Goal: Transaction & Acquisition: Purchase product/service

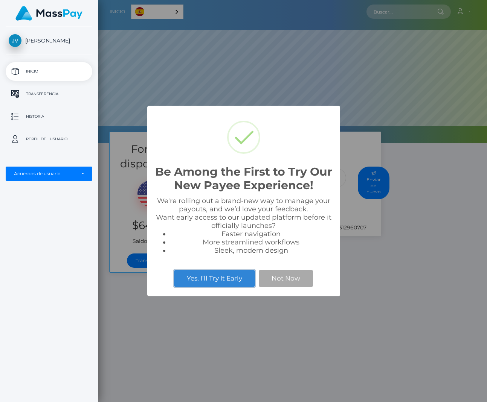
scroll to position [143, 389]
click at [380, 341] on div "Be Among the First to Try Our New Payee Experience! × We're rolling out a brand…" at bounding box center [243, 201] width 487 height 402
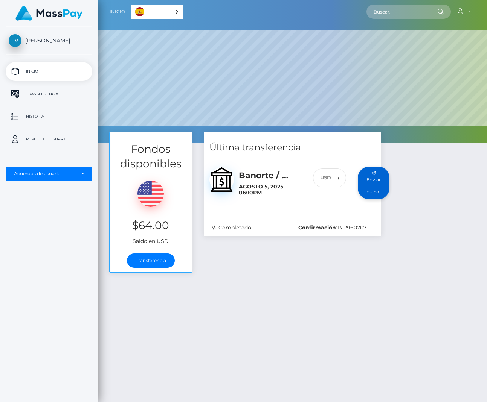
click at [377, 192] on button "Enviar de nuevo" at bounding box center [374, 183] width 32 height 33
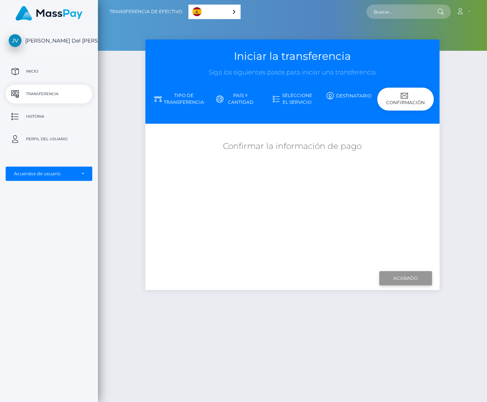
click at [405, 277] on input "Acabado" at bounding box center [405, 278] width 53 height 14
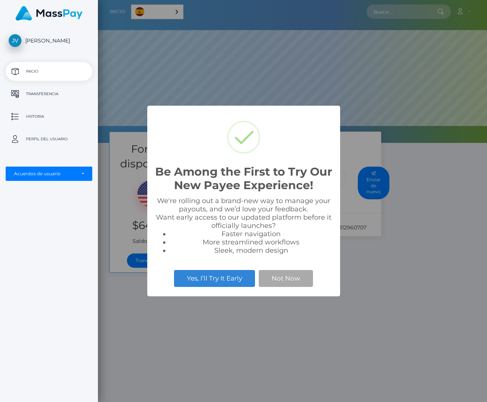
scroll to position [143, 389]
click at [233, 350] on div "Be Among the First to Try Our New Payee Experience! × We're rolling out a brand…" at bounding box center [243, 201] width 487 height 402
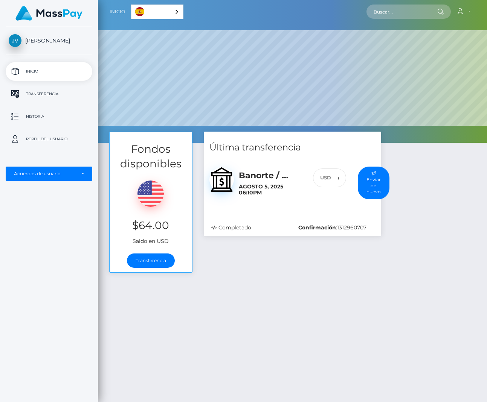
click at [400, 303] on div "Fondos disponibles $64.00 Saldo en USD Transferencia Última transferencia 64 :" at bounding box center [292, 310] width 389 height 356
